Goal: Transaction & Acquisition: Book appointment/travel/reservation

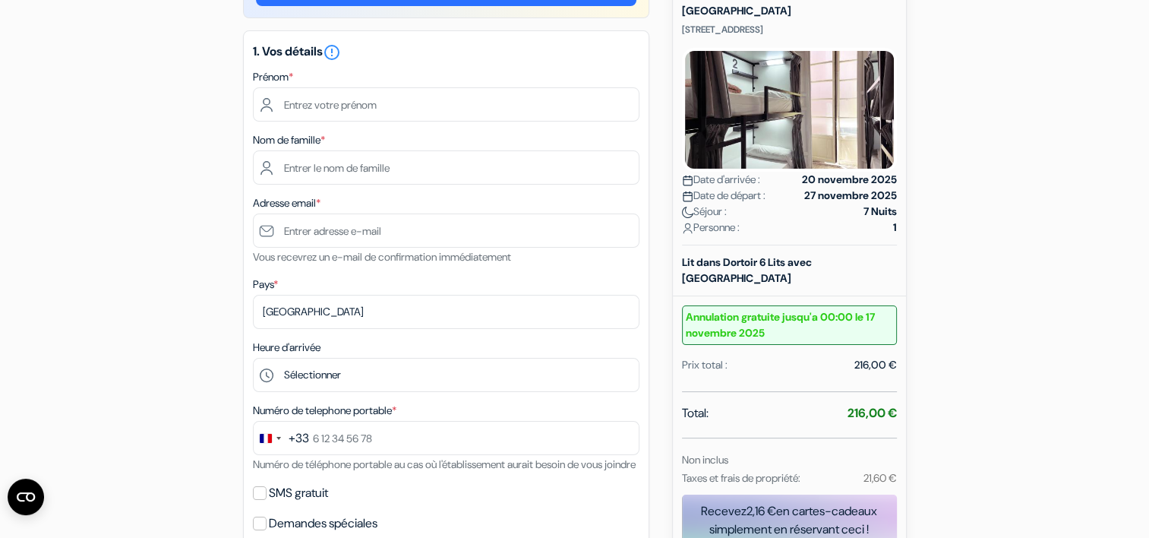
scroll to position [152, 0]
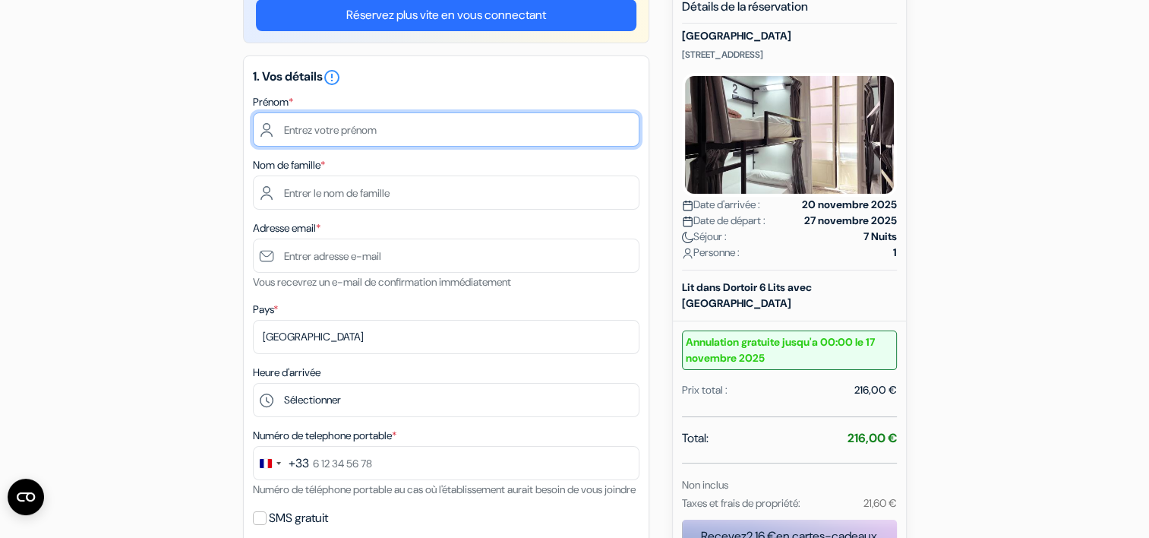
drag, startPoint x: 375, startPoint y: 133, endPoint x: 335, endPoint y: 126, distance: 40.8
click at [335, 126] on input "text" at bounding box center [446, 129] width 386 height 34
type input "Cathe"
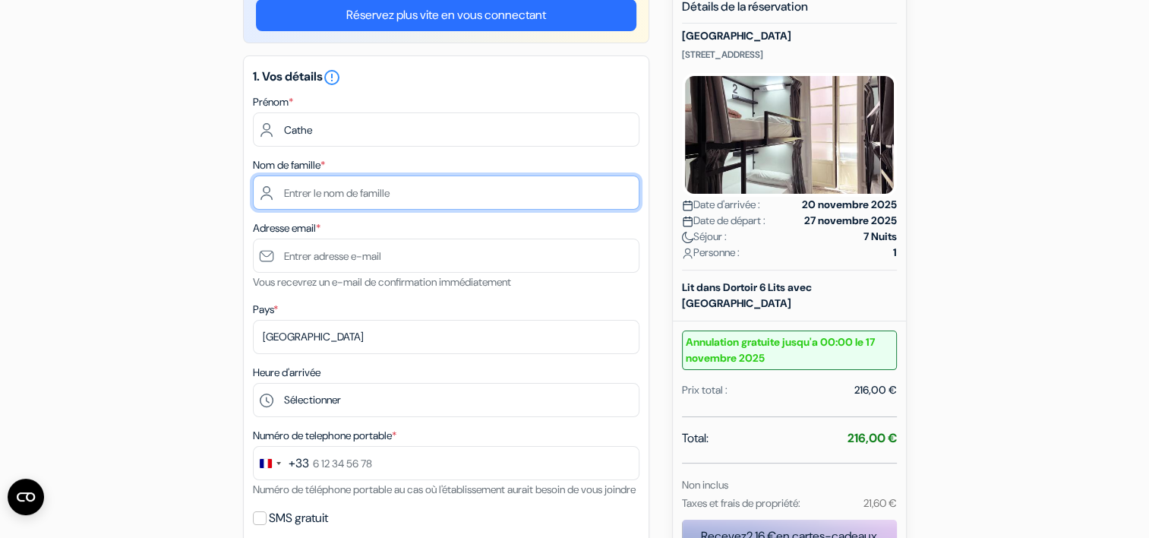
type input "Coulaud"
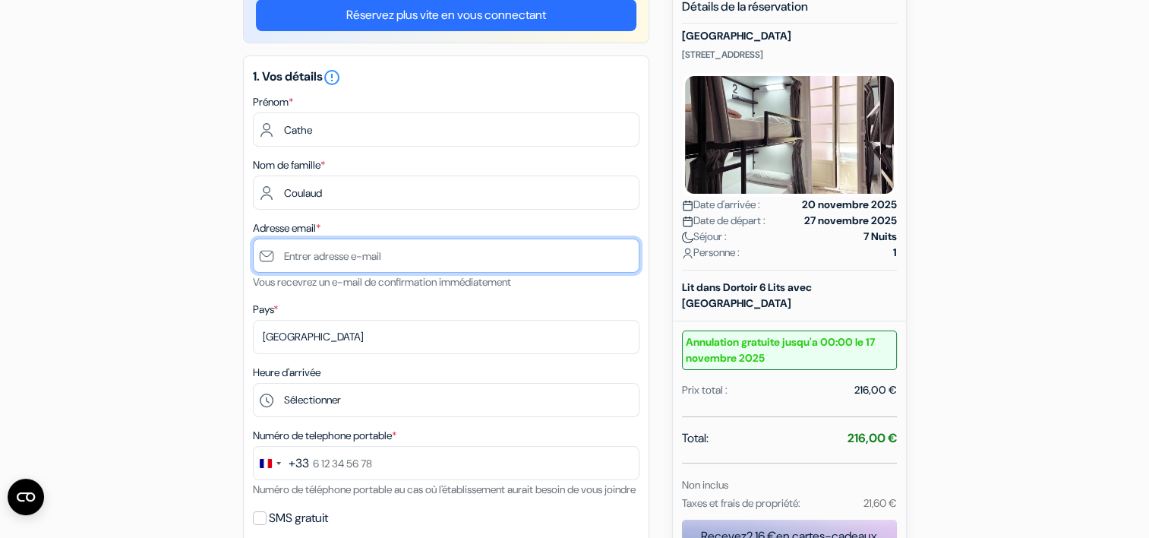
type input "[EMAIL_ADDRESS][DOMAIN_NAME]"
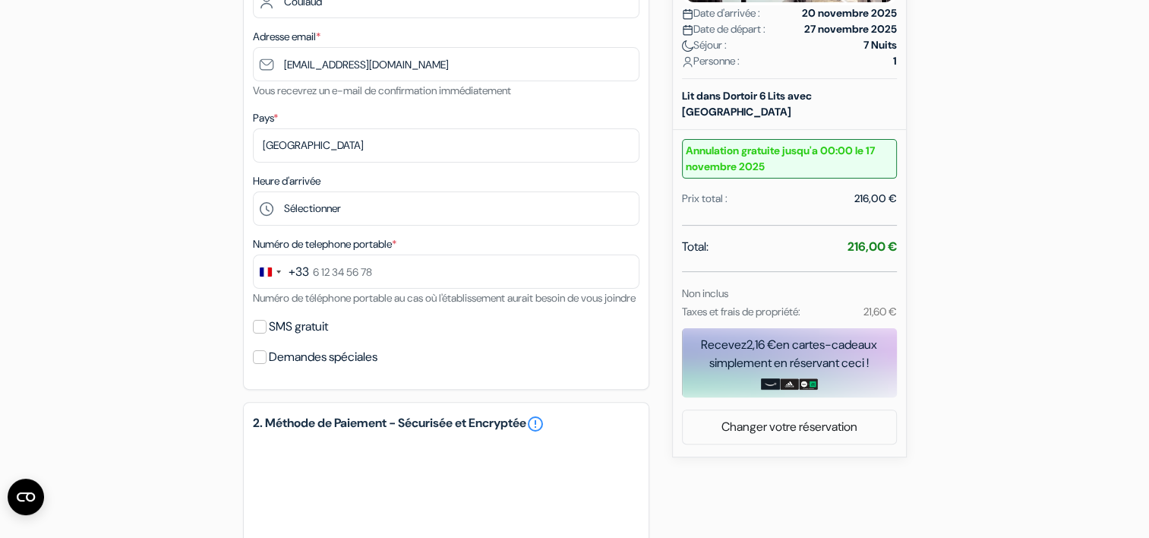
scroll to position [380, 0]
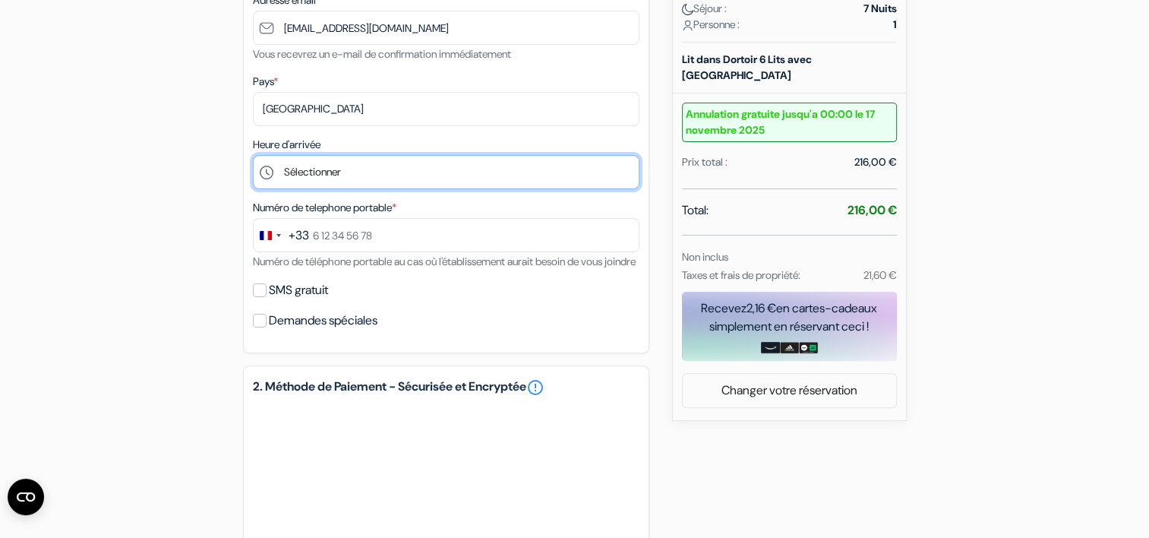
click at [407, 175] on select "Sélectionner 15:00 16:00 17:00 18:00 19:00 20:00 21:00 22:00 23:00 0:00" at bounding box center [446, 172] width 386 height 34
click at [398, 164] on select "Sélectionner 15:00 16:00 17:00 18:00 19:00 20:00 21:00 22:00 23:00 0:00" at bounding box center [446, 172] width 386 height 34
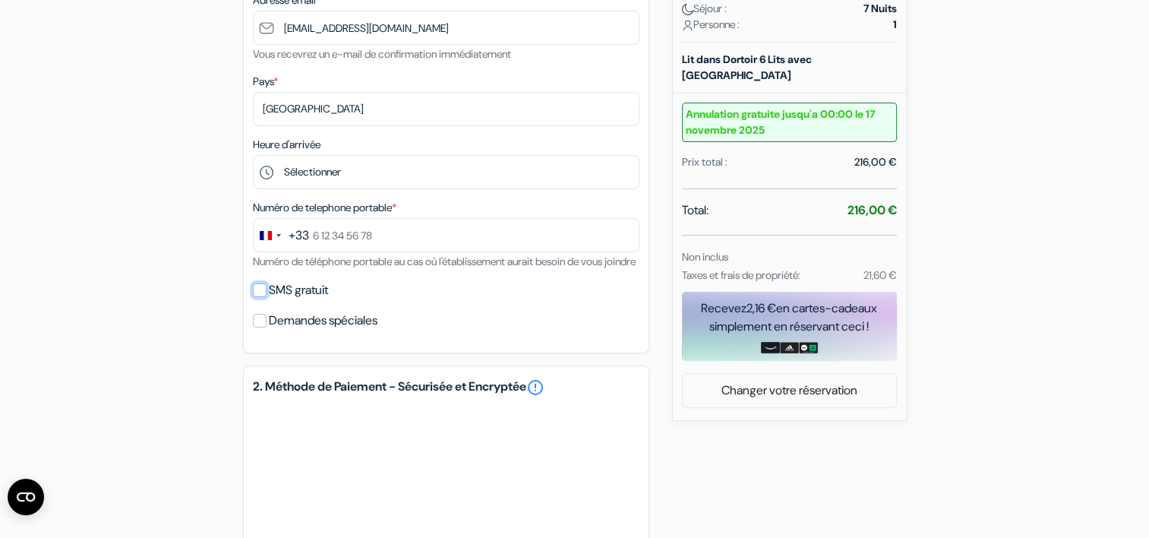
click at [260, 297] on input "SMS gratuit" at bounding box center [260, 290] width 14 height 14
checkbox input "true"
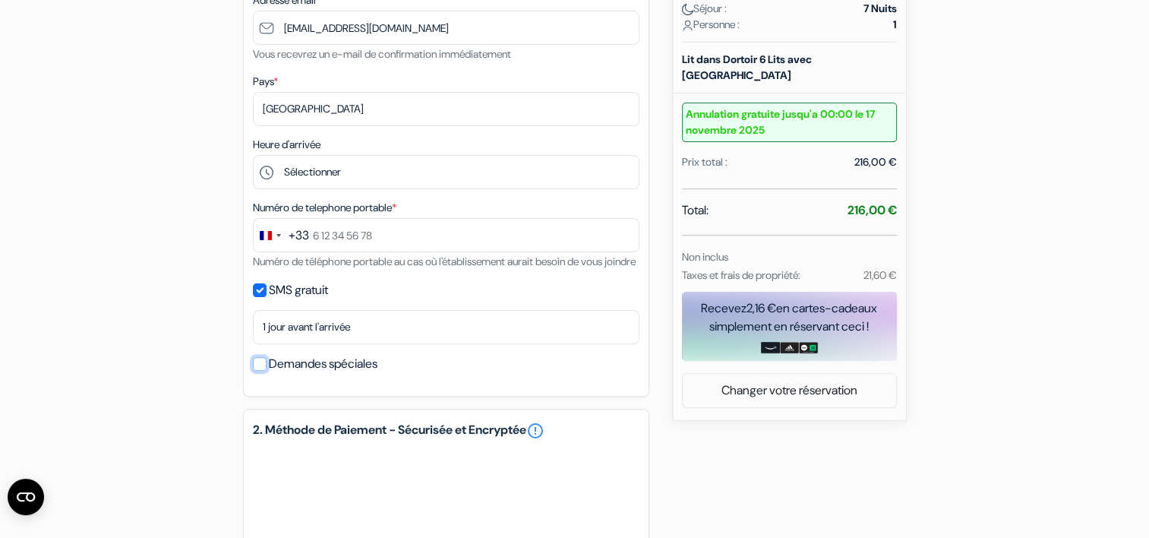
click at [261, 371] on input "Demandes spéciales" at bounding box center [260, 364] width 14 height 14
checkbox input "true"
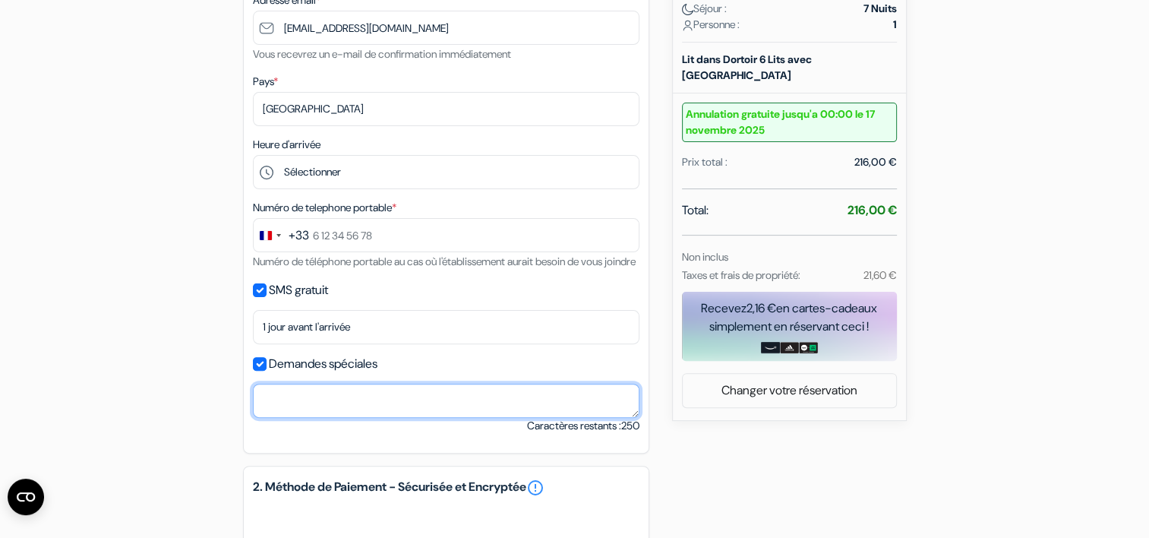
click at [300, 418] on textarea at bounding box center [446, 400] width 386 height 34
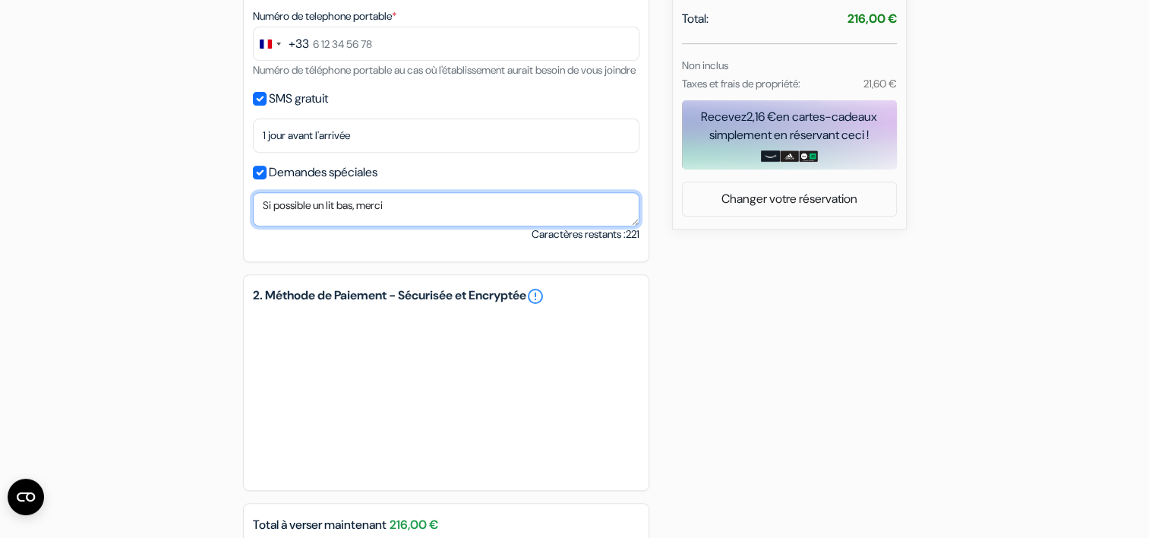
scroll to position [607, 0]
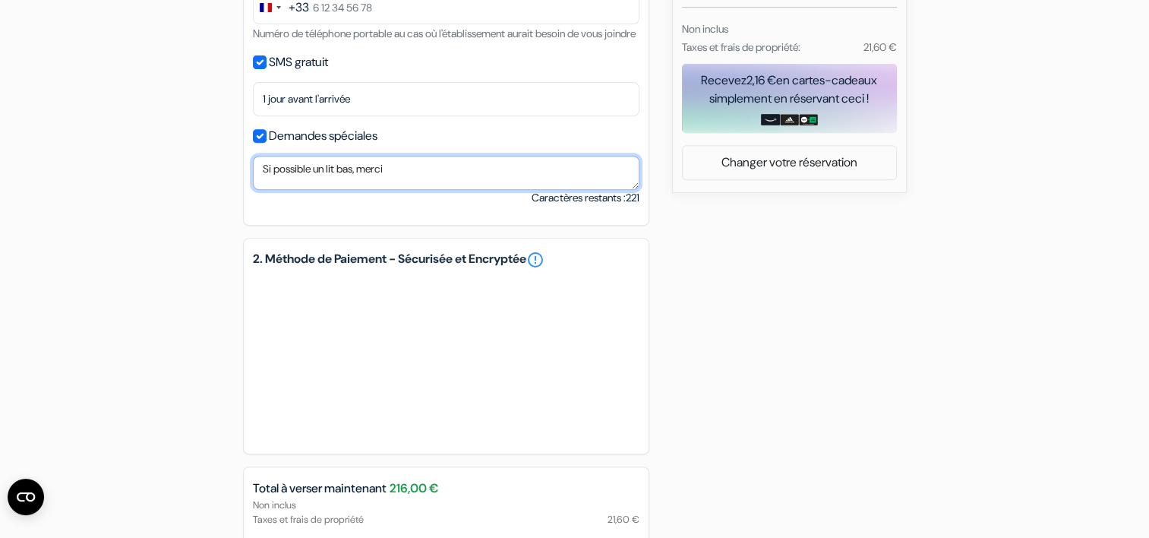
type textarea "Si possible un lit bas, merci"
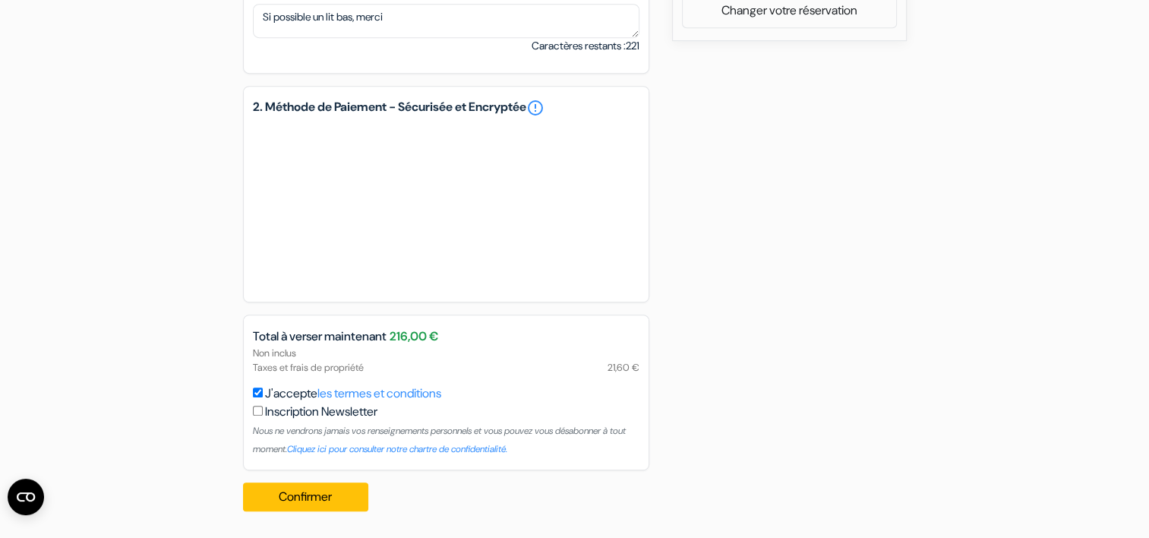
scroll to position [778, 0]
click at [297, 495] on button "Confirmer Loading..." at bounding box center [306, 495] width 126 height 29
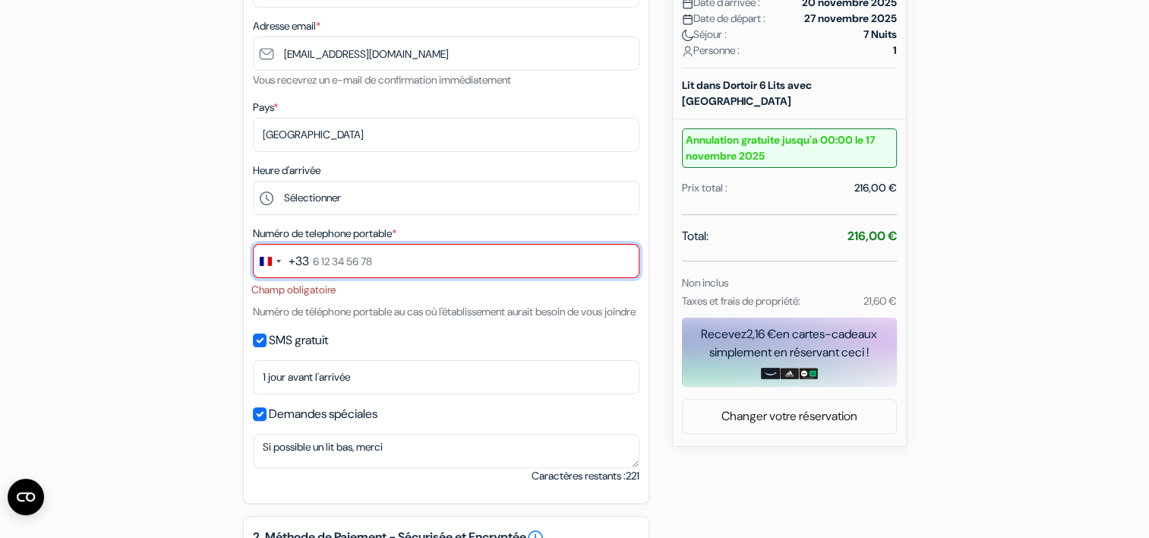
scroll to position [347, 0]
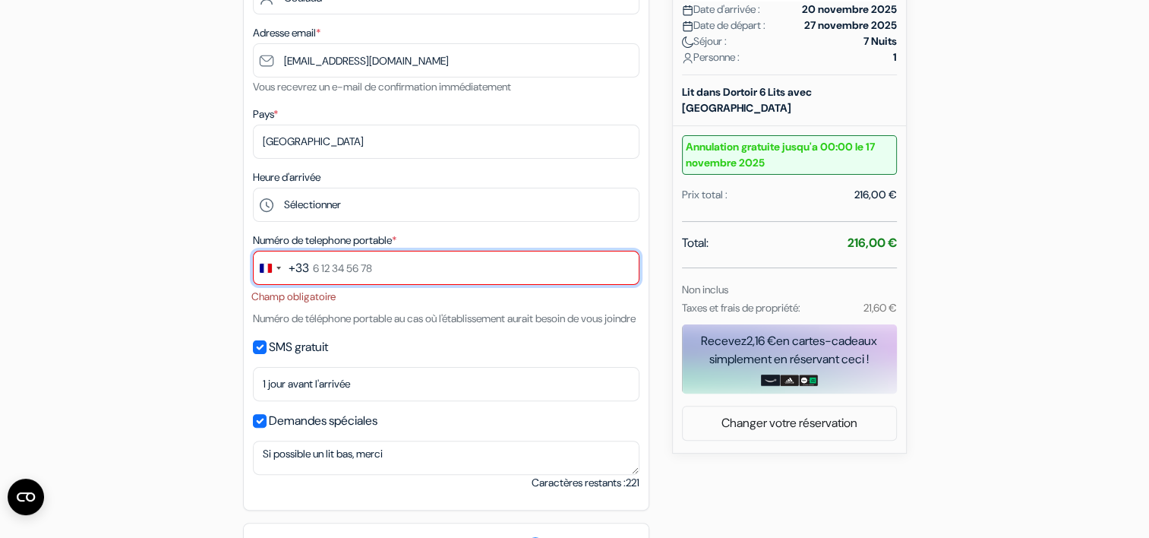
click at [367, 272] on input "text" at bounding box center [446, 268] width 386 height 34
type input "0603905583"
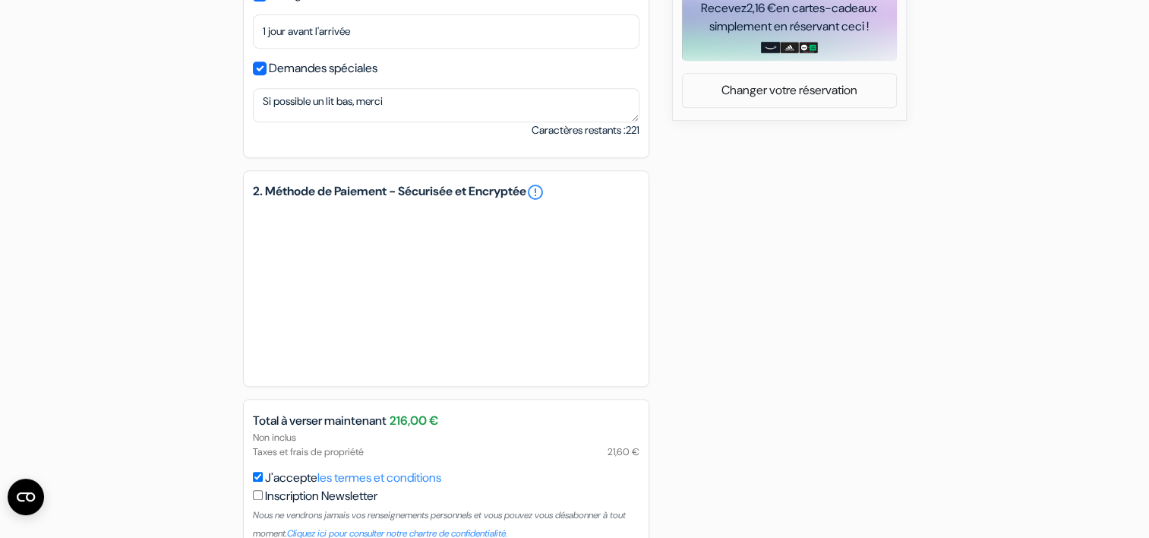
scroll to position [783, 0]
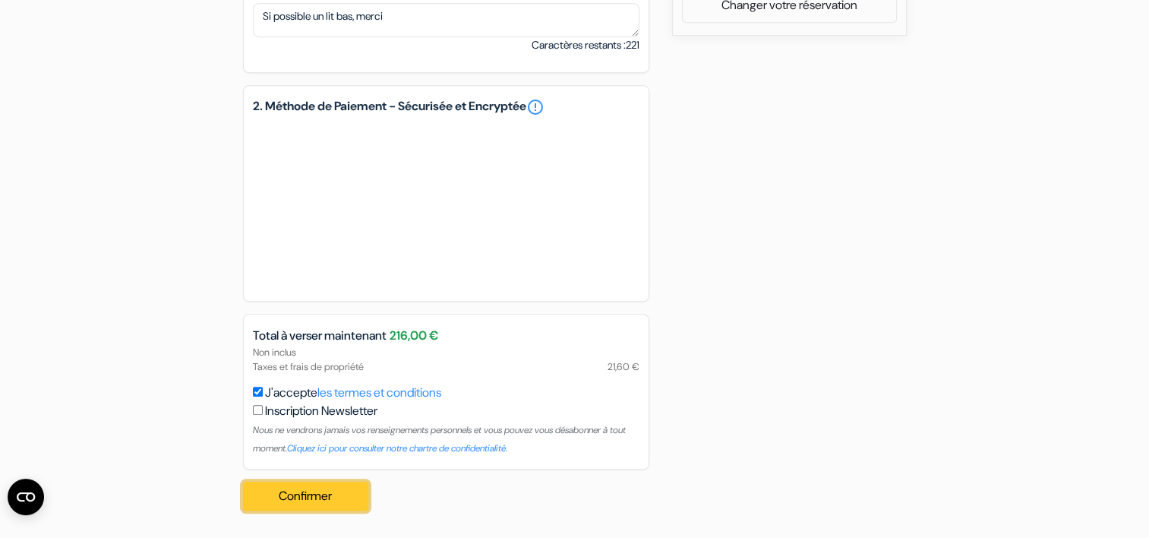
click at [306, 497] on button "Confirmer Loading..." at bounding box center [306, 495] width 126 height 29
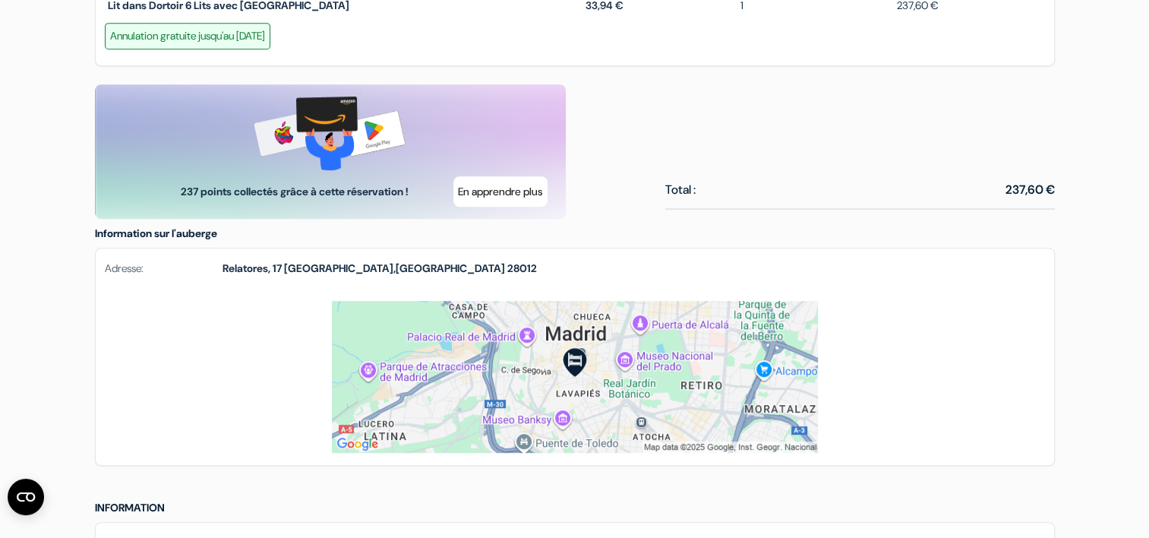
scroll to position [835, 0]
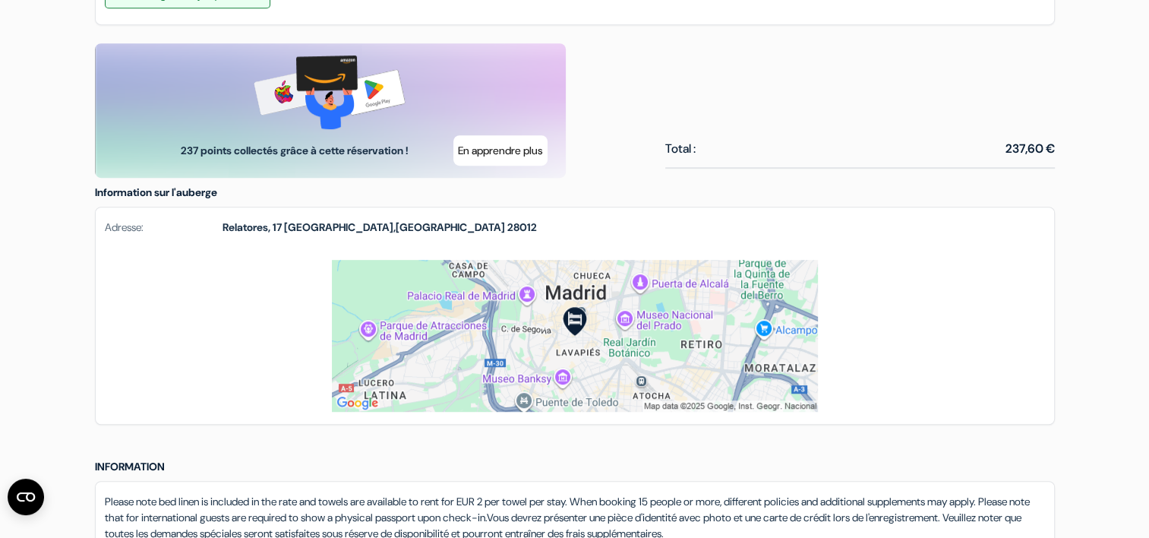
click at [547, 340] on img at bounding box center [575, 336] width 486 height 152
